Goal: Find specific page/section: Find specific page/section

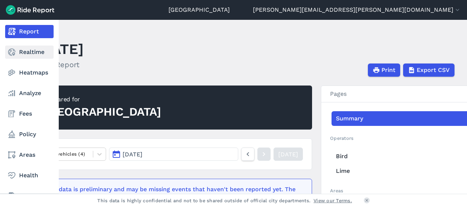
click at [34, 51] on link "Realtime" at bounding box center [29, 52] width 48 height 13
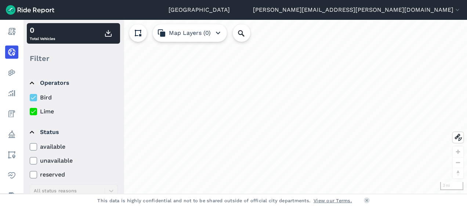
scroll to position [33, 0]
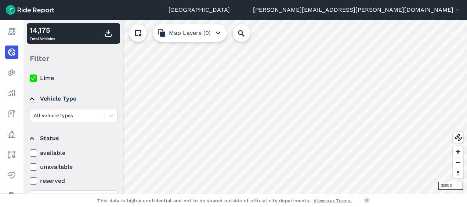
click at [365, 194] on div "Seattle kim.pearson@seattle.gov Settings Terms Sign Out Report Realtime Heatmap…" at bounding box center [233, 103] width 467 height 207
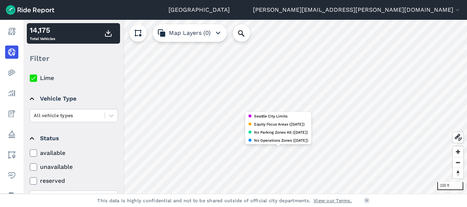
scroll to position [145, 0]
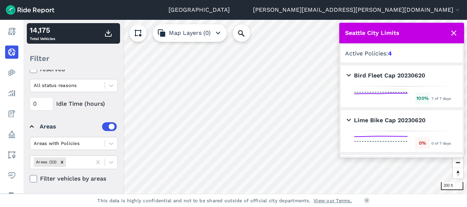
click at [455, 32] on icon at bounding box center [453, 33] width 9 height 9
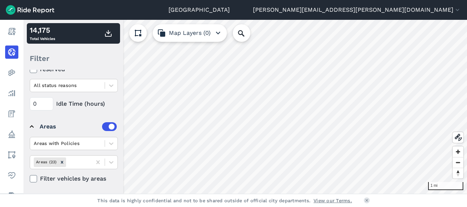
click at [34, 176] on icon at bounding box center [33, 178] width 7 height 7
click at [30, 176] on input "Filter vehicles by areas" at bounding box center [30, 176] width 0 height 5
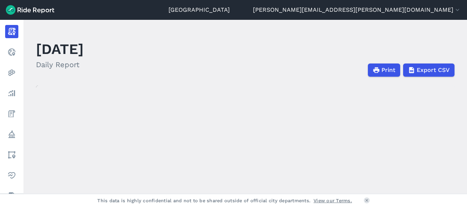
scroll to position [37, 0]
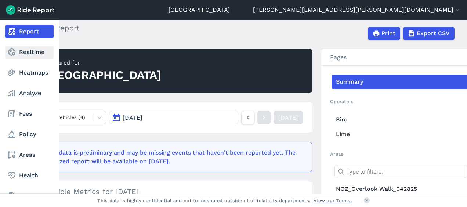
click at [30, 55] on link "Realtime" at bounding box center [29, 52] width 48 height 13
